Goal: Transaction & Acquisition: Purchase product/service

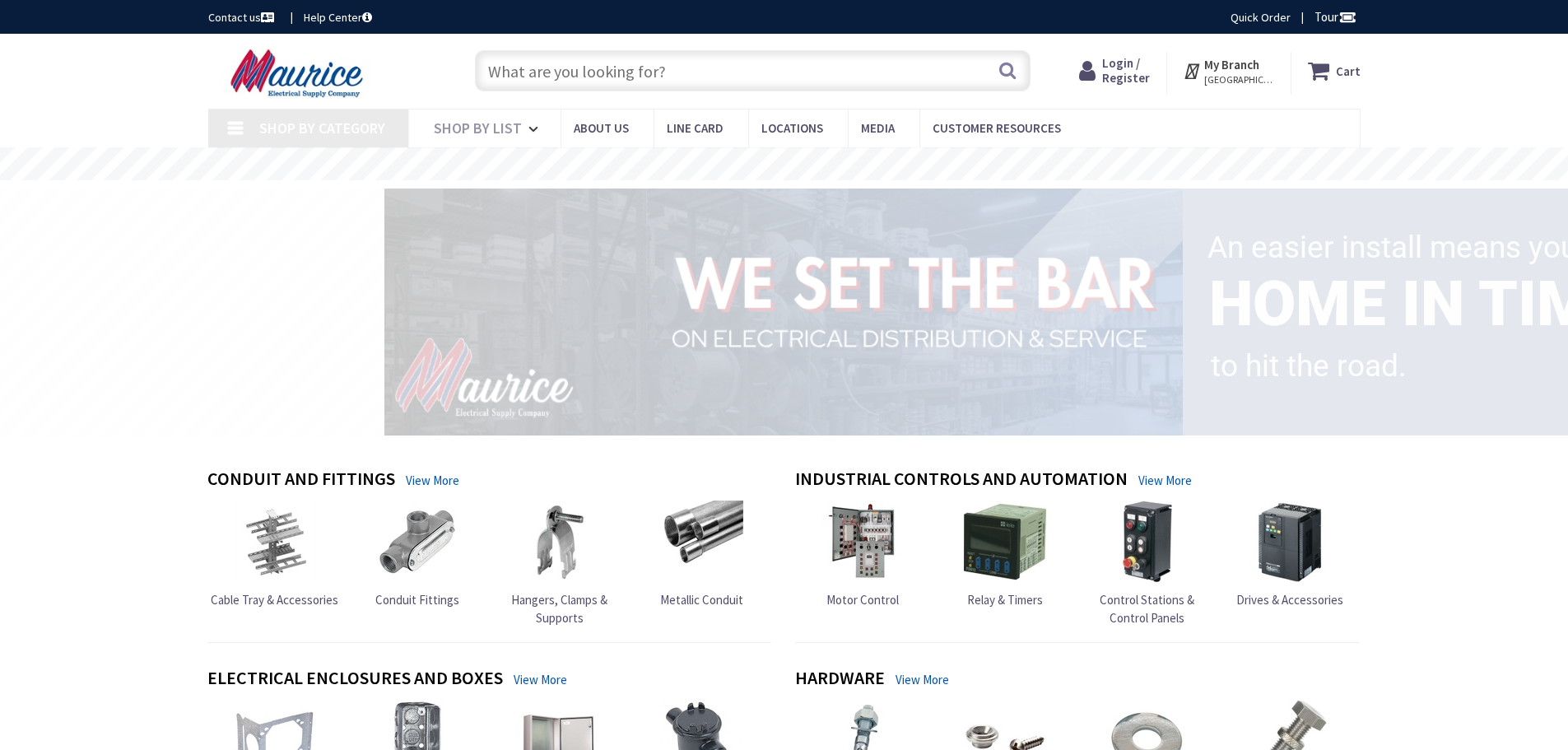
type input "Penguin Cir, [US_STATE][GEOGRAPHIC_DATA], [GEOGRAPHIC_DATA]"
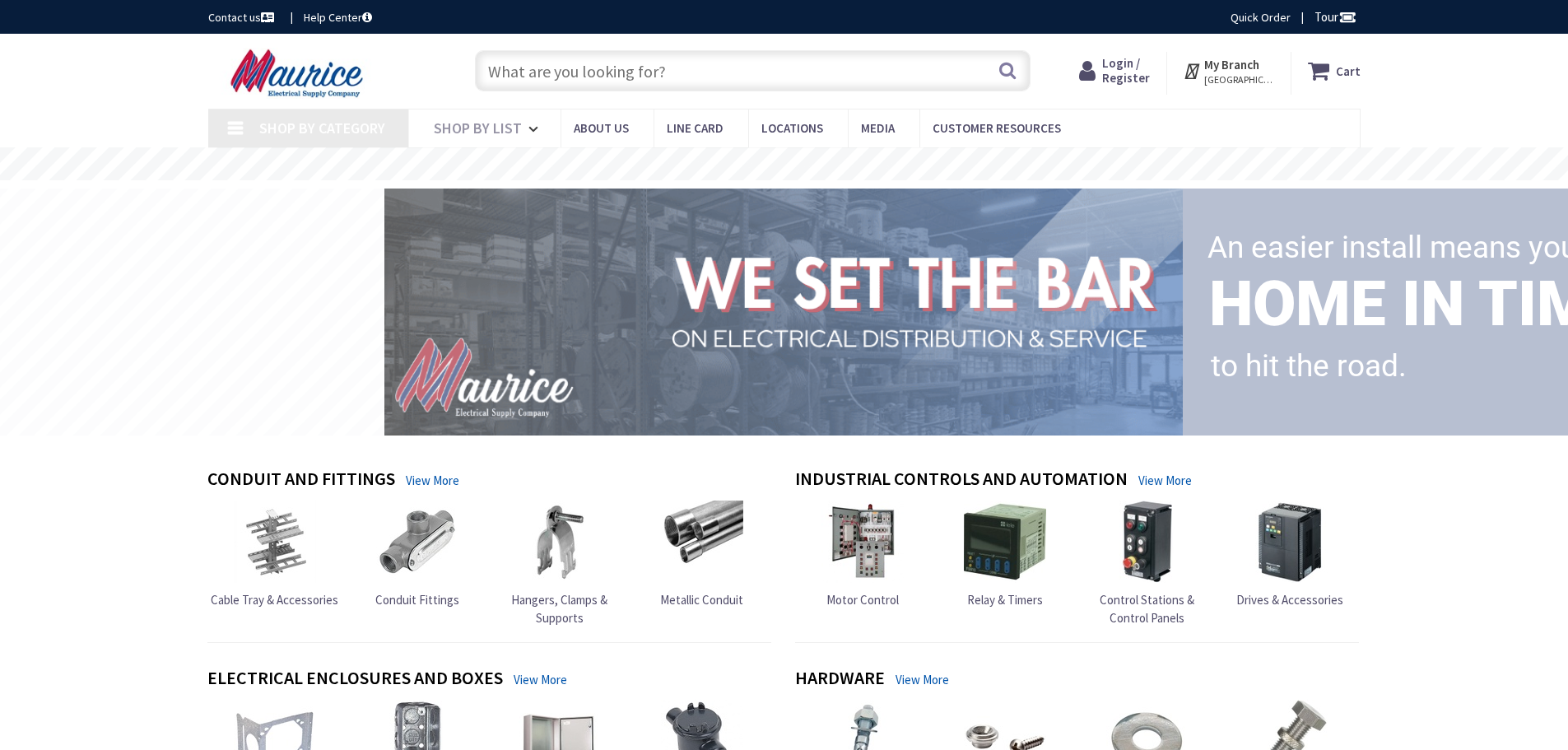
click at [524, 66] on input "text" at bounding box center [753, 71] width 556 height 41
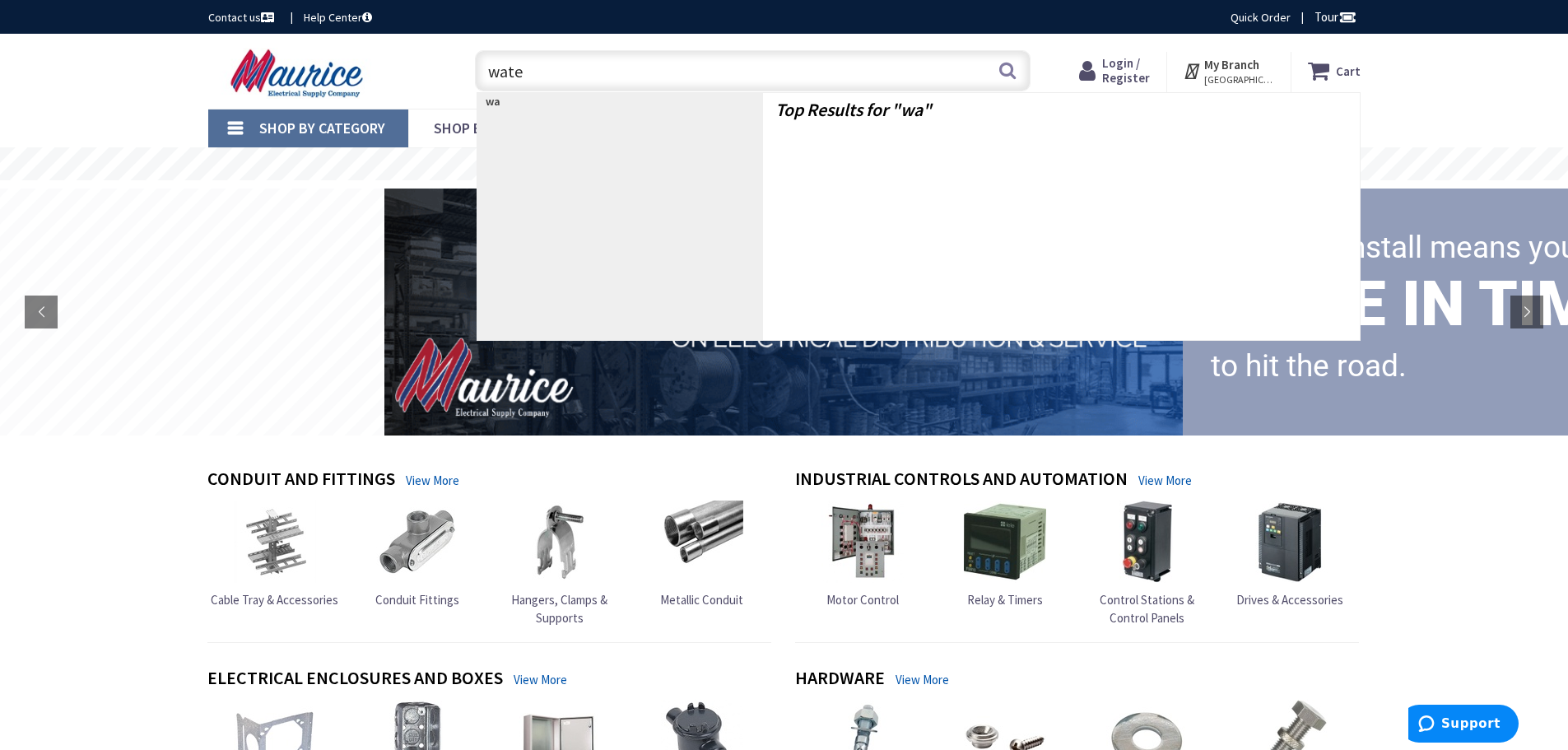
type input "water"
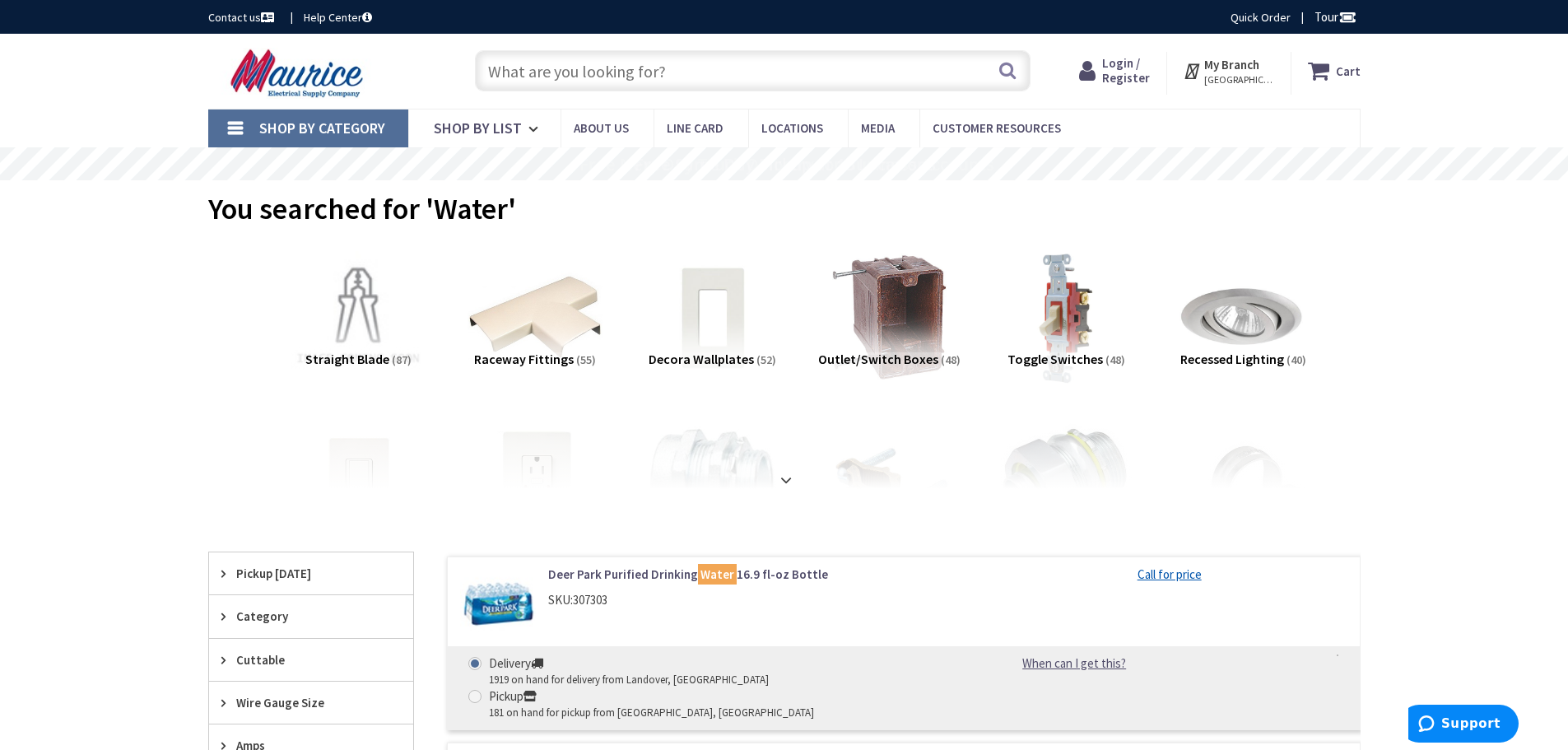
click at [681, 66] on input "text" at bounding box center [753, 71] width 556 height 41
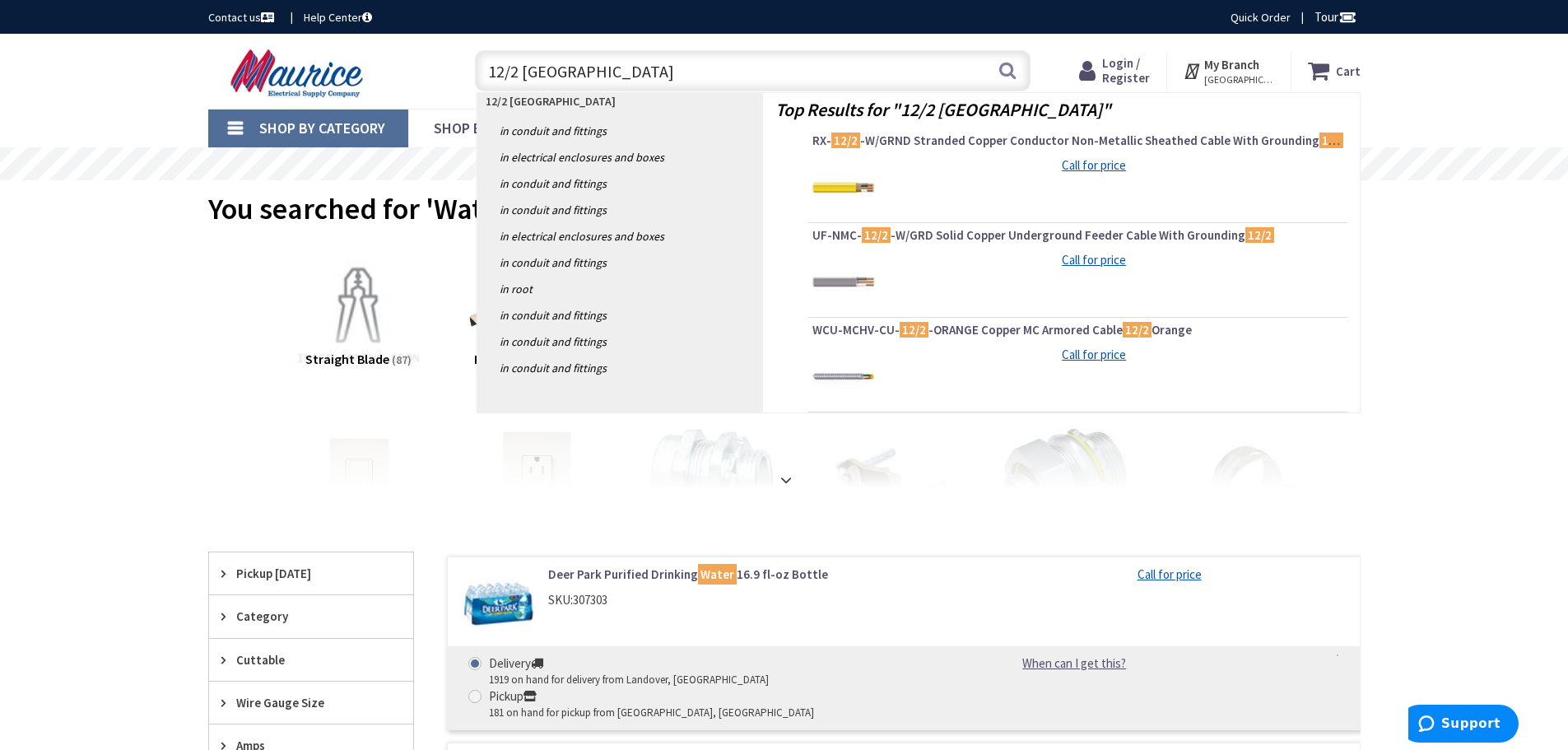
type input "12/2 romex"
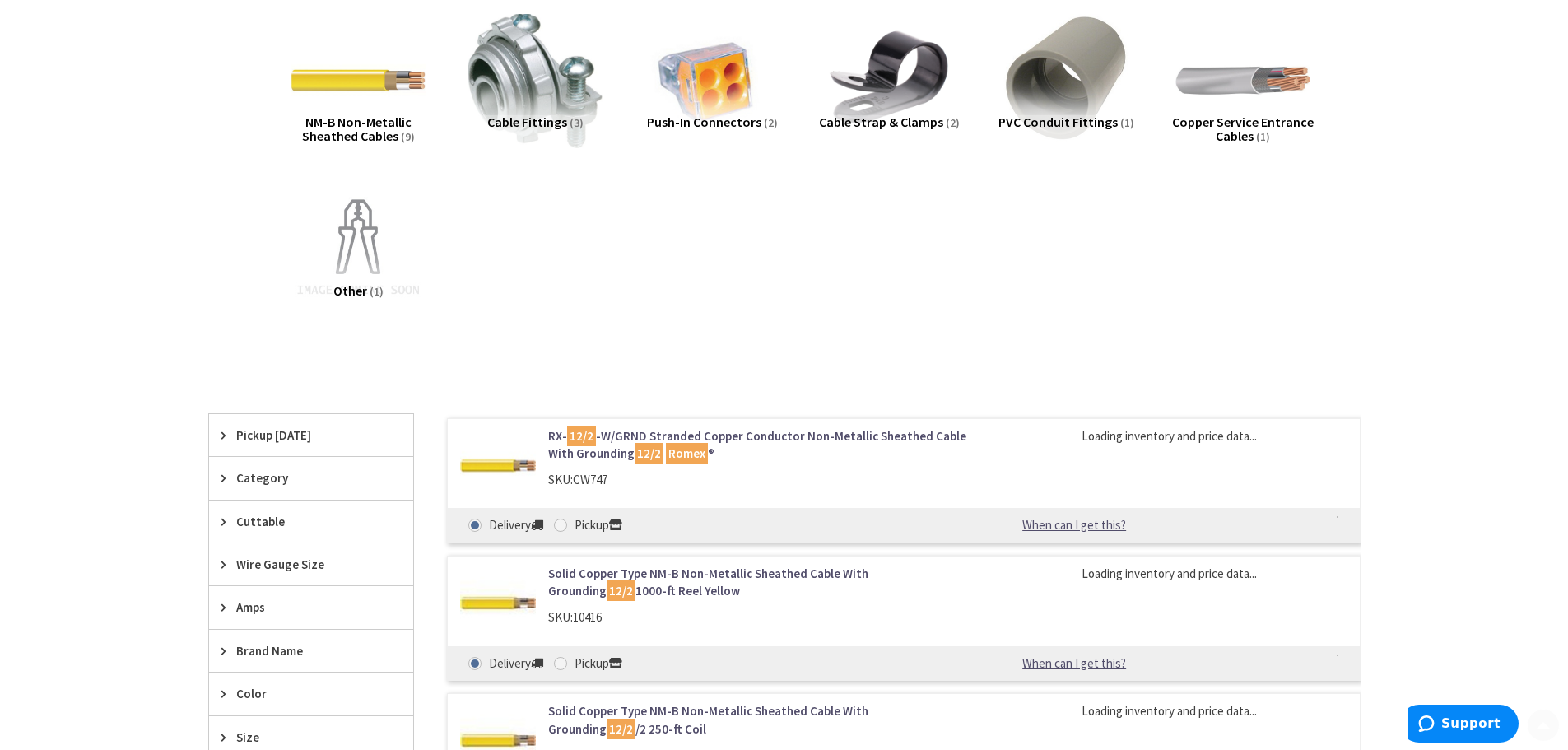
scroll to position [247, 0]
